Goal: Check status: Check status

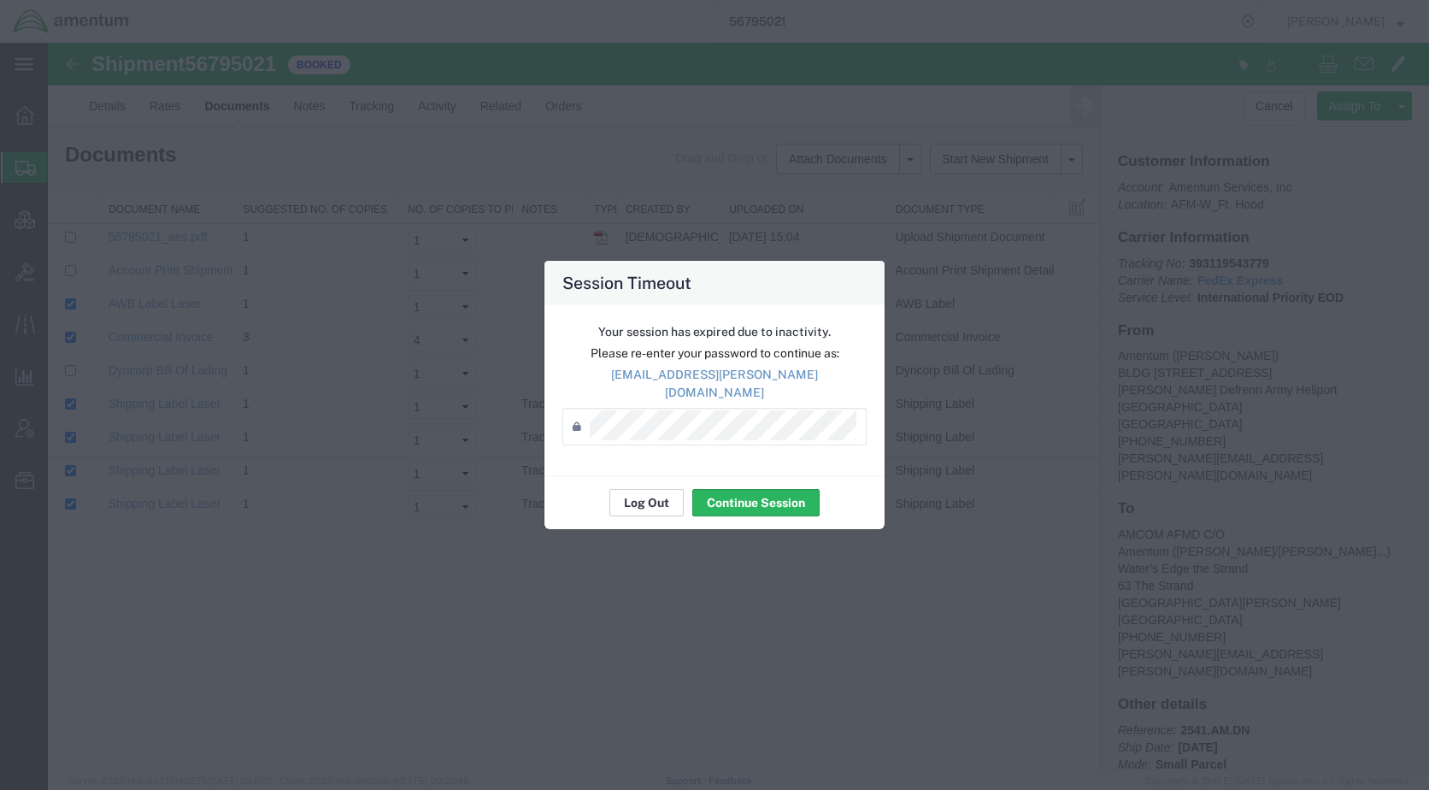
click at [628, 497] on button "Log Out" at bounding box center [646, 502] width 74 height 27
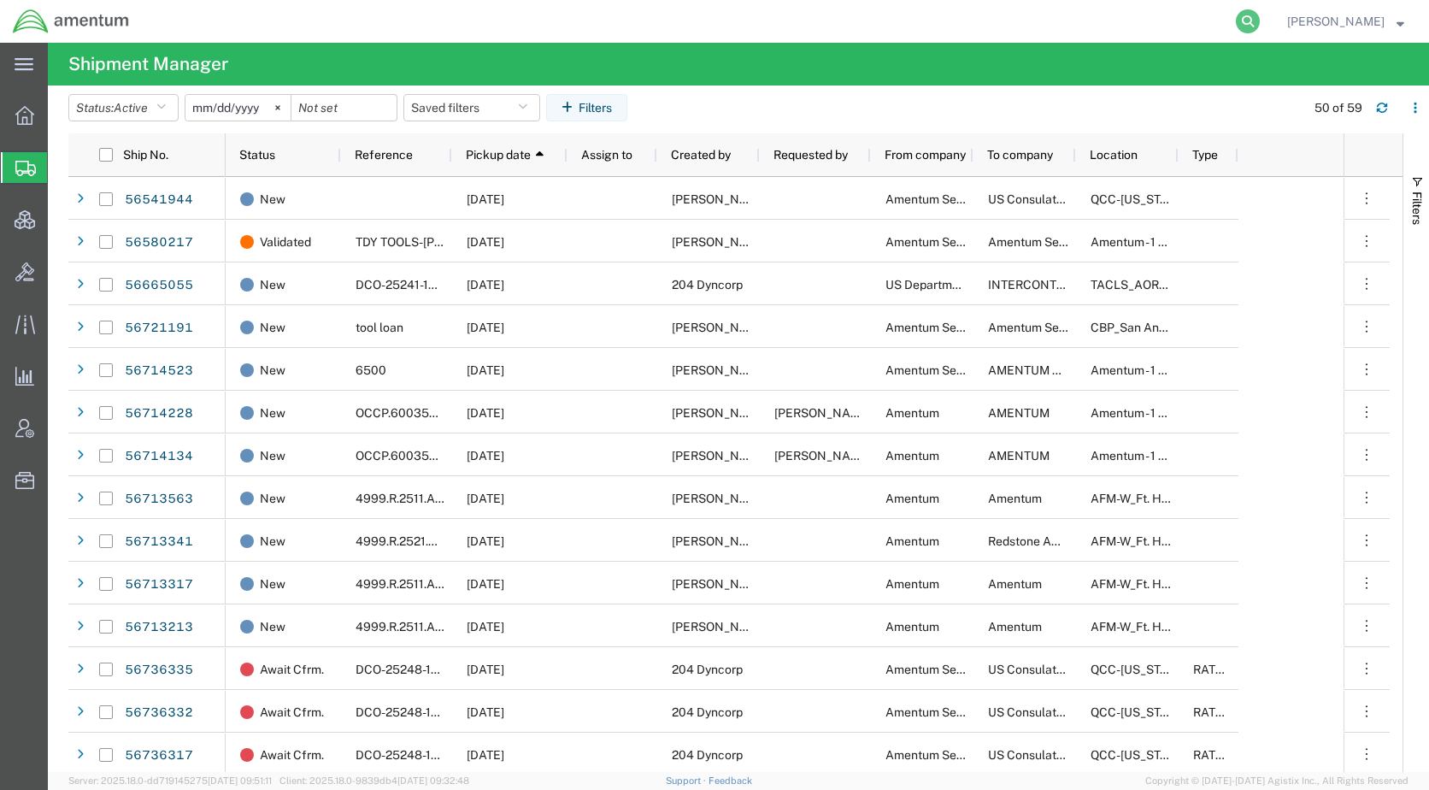
click at [1259, 24] on icon at bounding box center [1248, 21] width 24 height 24
paste input "56792252"
type input "56792252"
click at [1259, 9] on icon at bounding box center [1248, 21] width 24 height 24
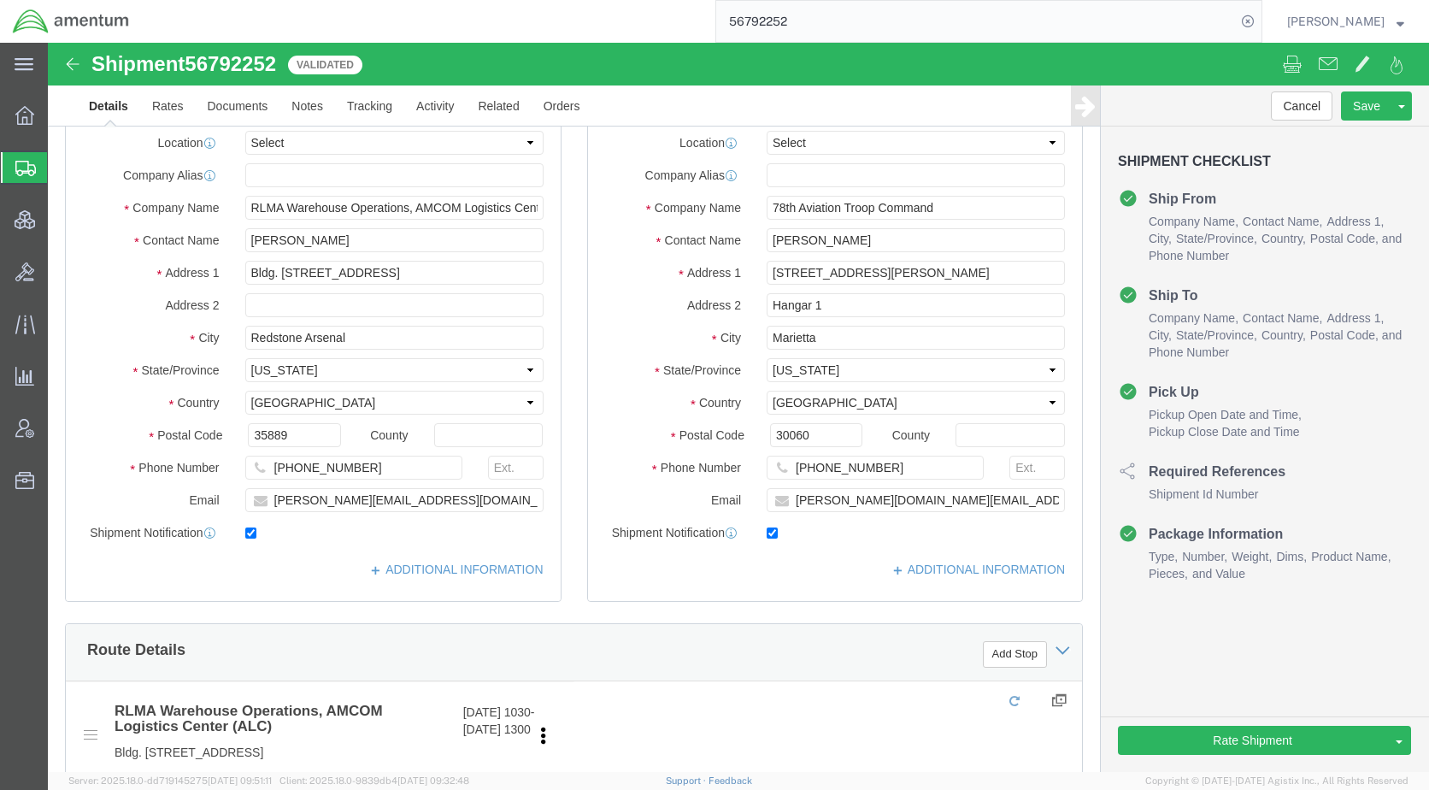
type input "12:00 AM"
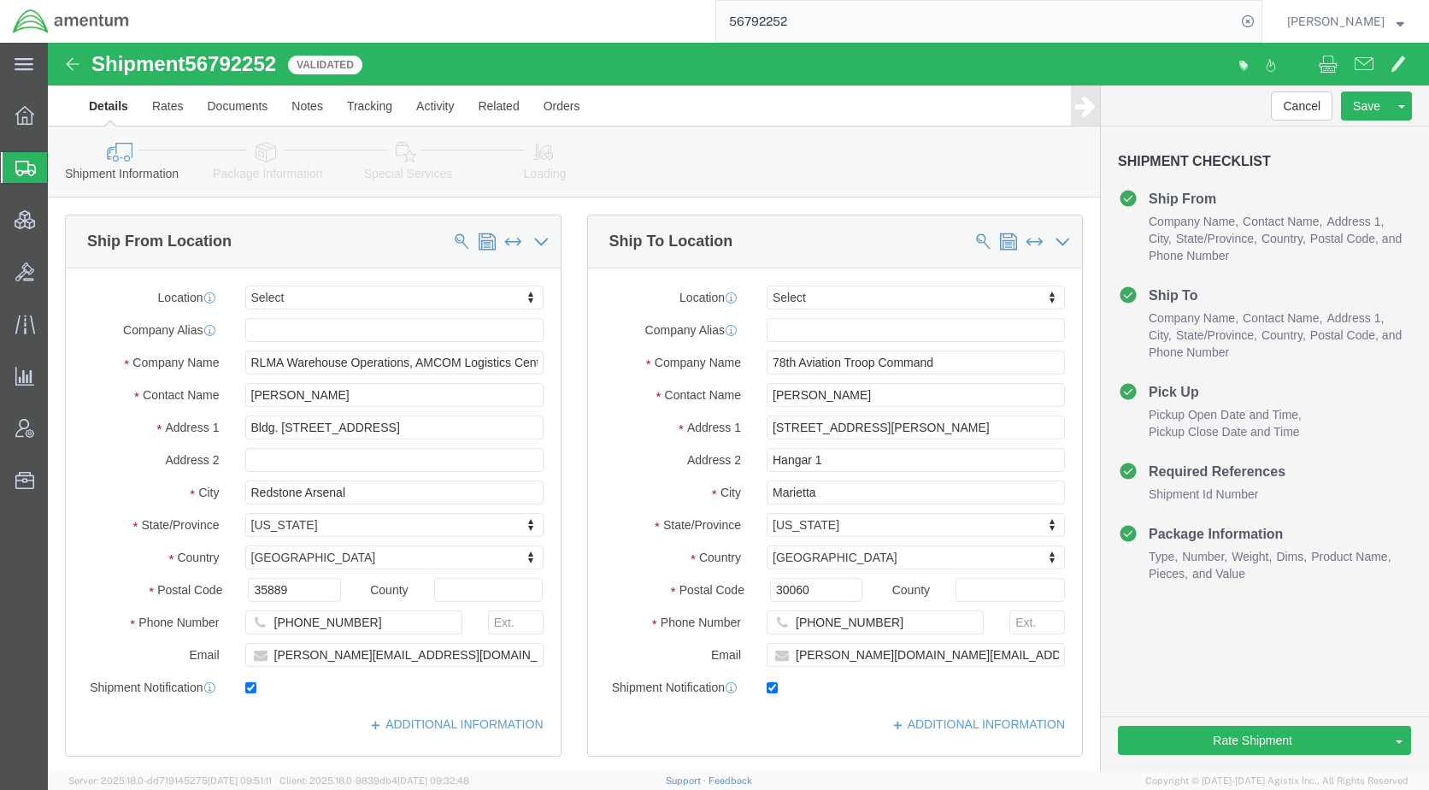
select select
drag, startPoint x: 215, startPoint y: 118, endPoint x: 252, endPoint y: 157, distance: 53.8
click icon
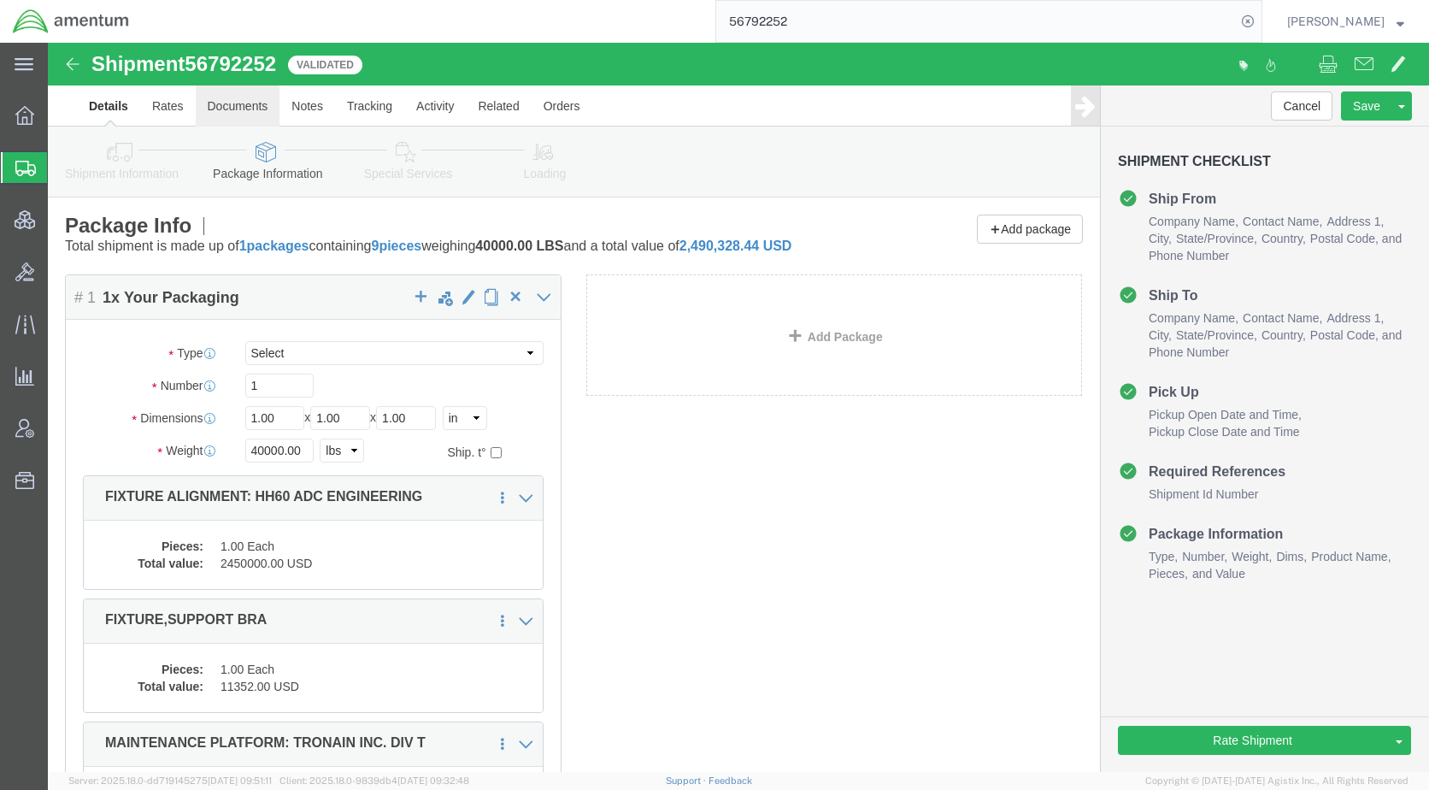
click link "Documents"
